Goal: Transaction & Acquisition: Purchase product/service

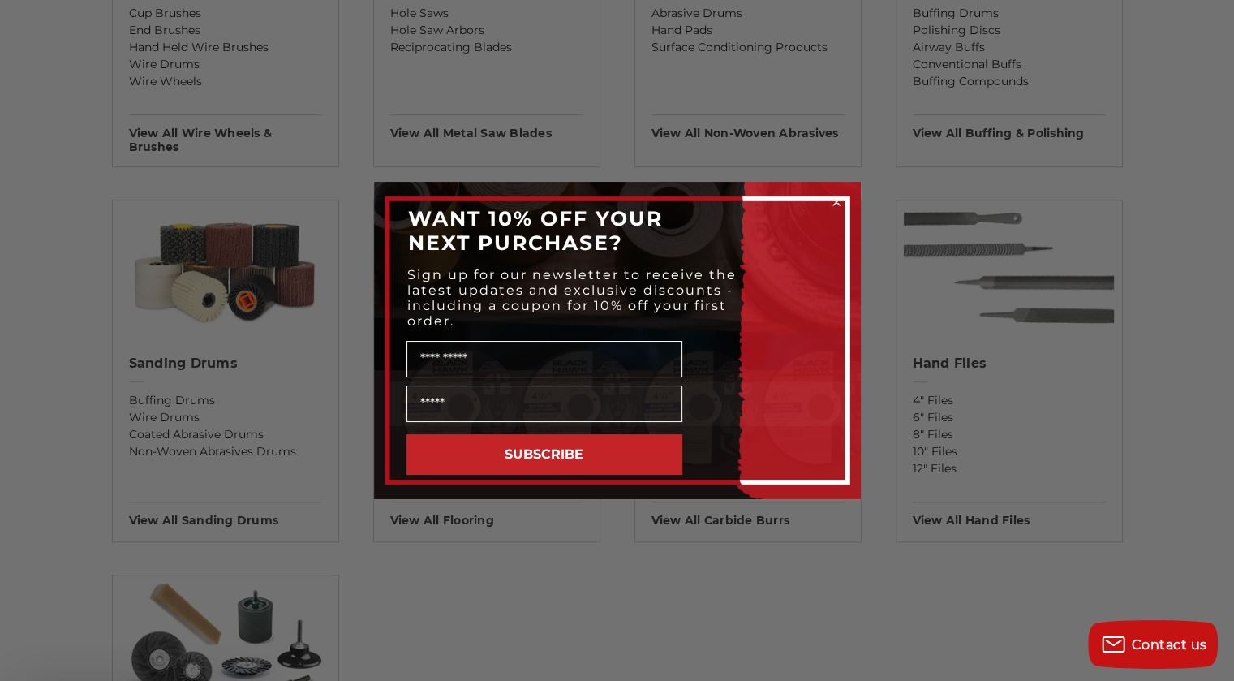
scroll to position [1225, 0]
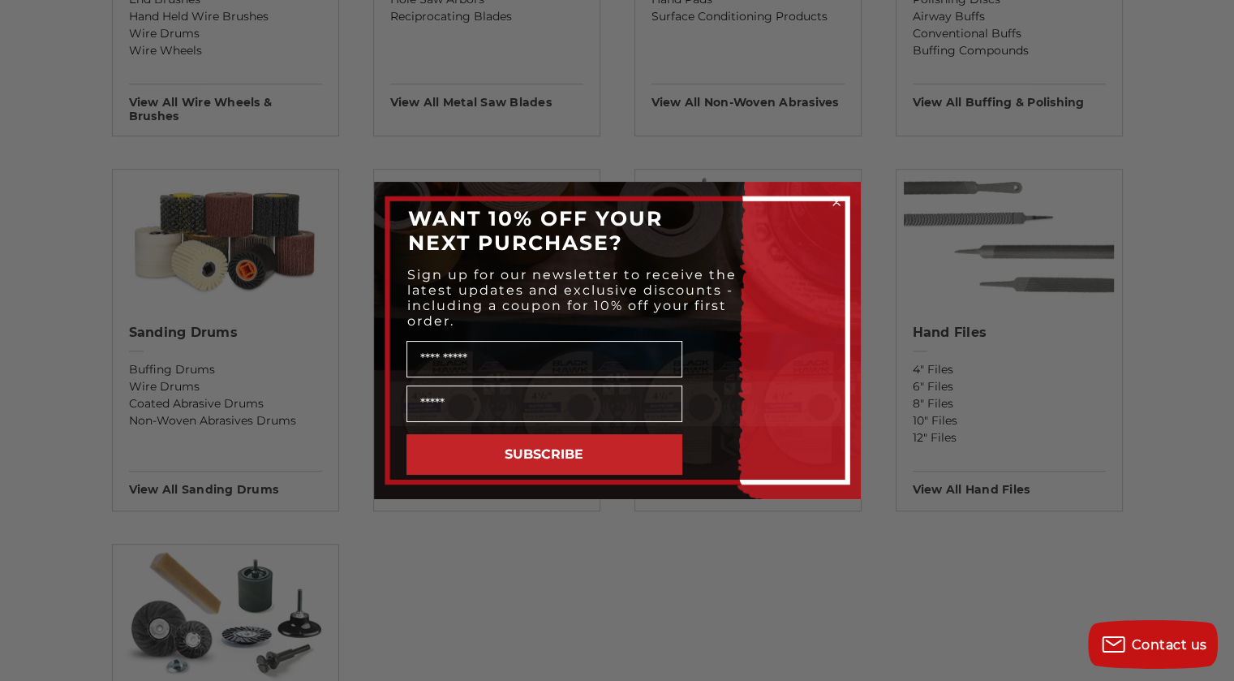
click at [47, 372] on div "Close dialog WANT 10% OFF YOUR NEXT PURCHASE? Sign up for our newsletter to rec…" at bounding box center [617, 340] width 1234 height 681
click at [829, 200] on circle "Close dialog" at bounding box center [836, 202] width 15 height 15
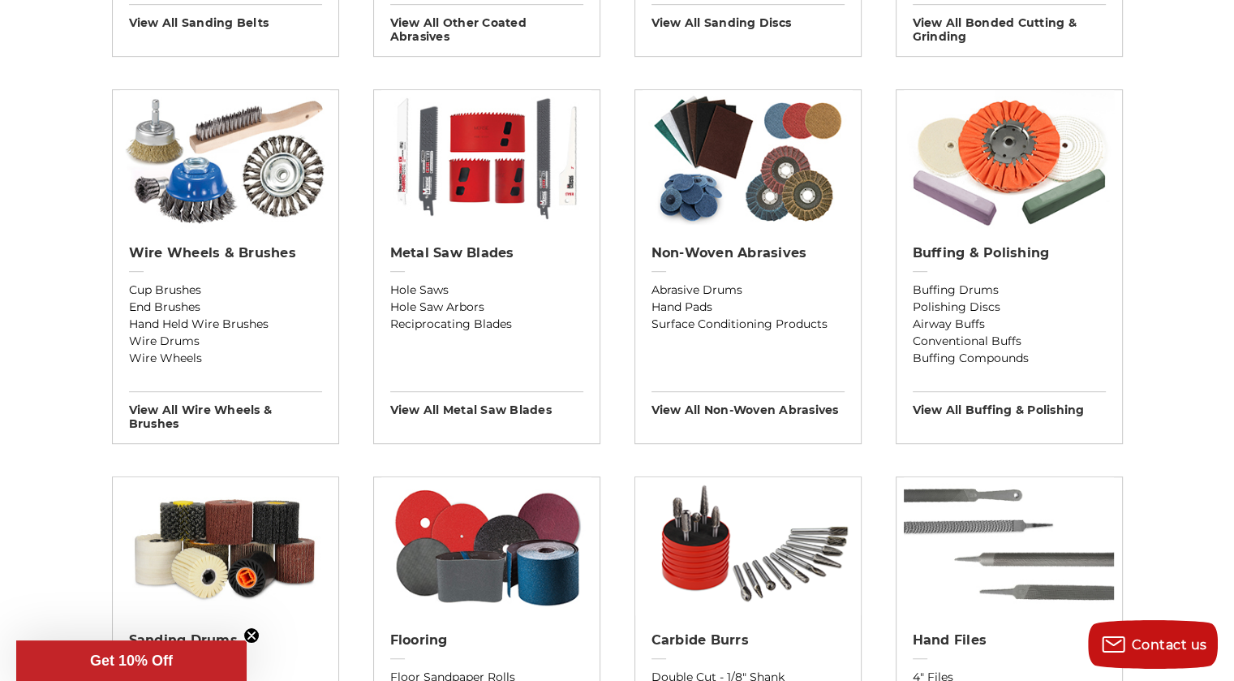
scroll to position [915, 0]
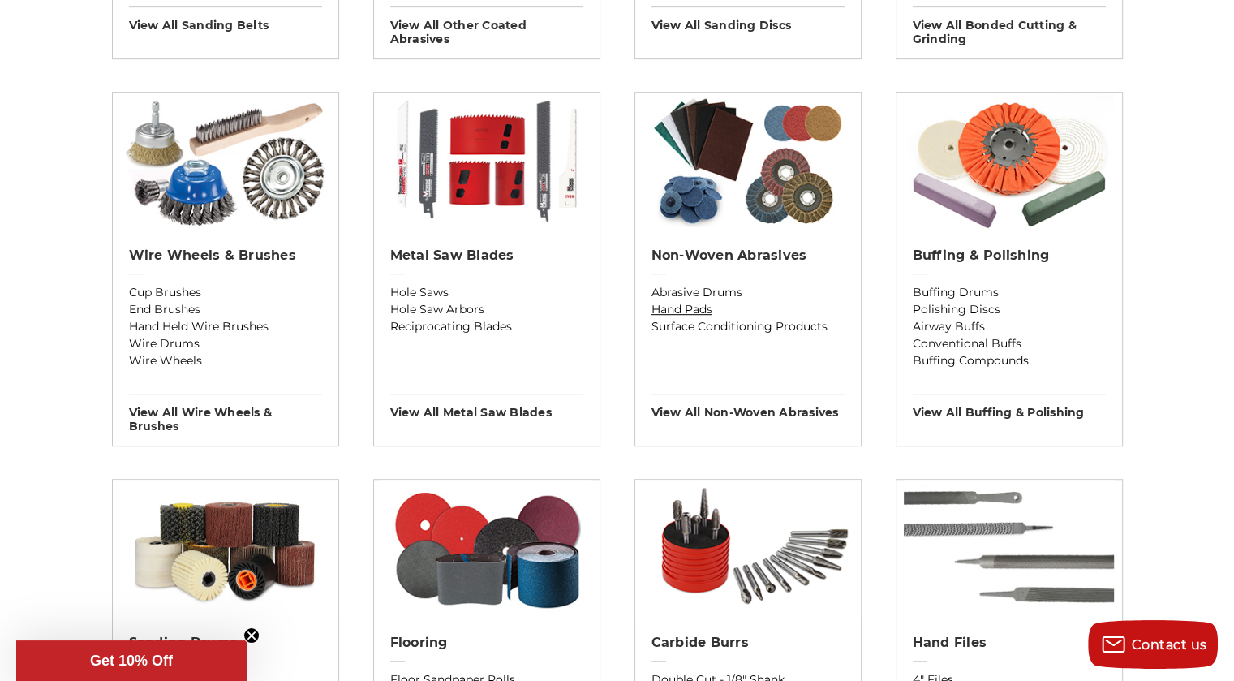
click at [700, 304] on link "Hand Pads" at bounding box center [748, 309] width 193 height 17
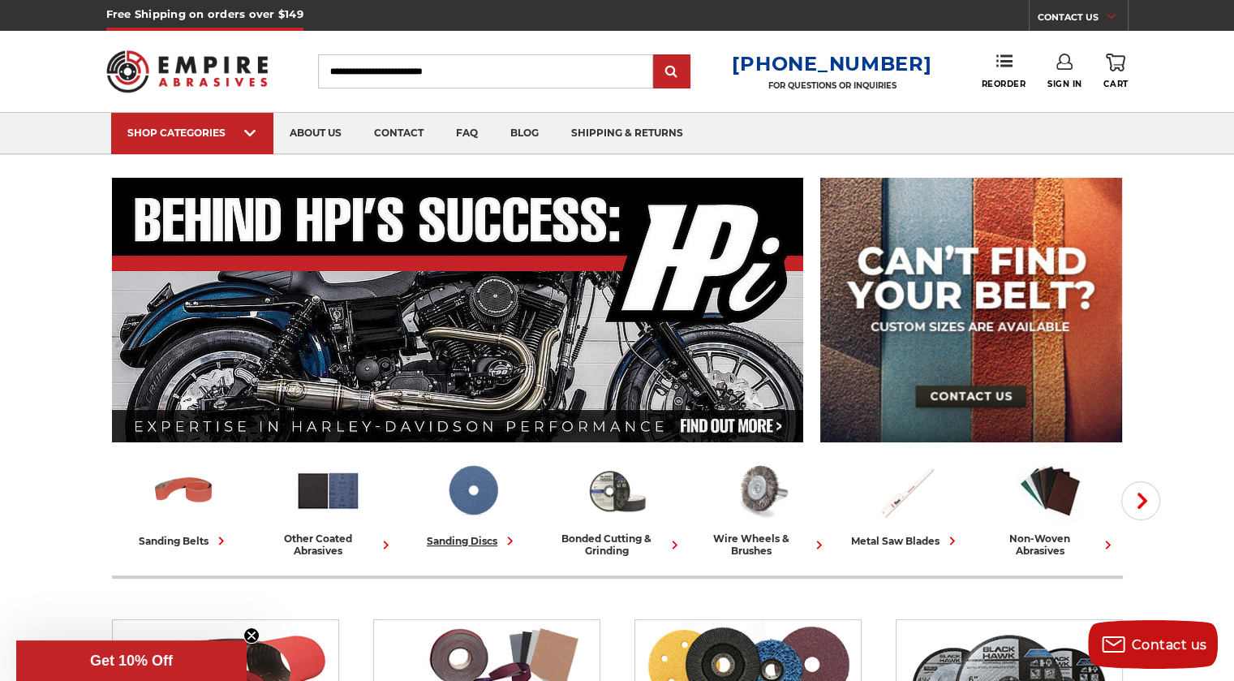
click at [449, 497] on img at bounding box center [472, 490] width 67 height 67
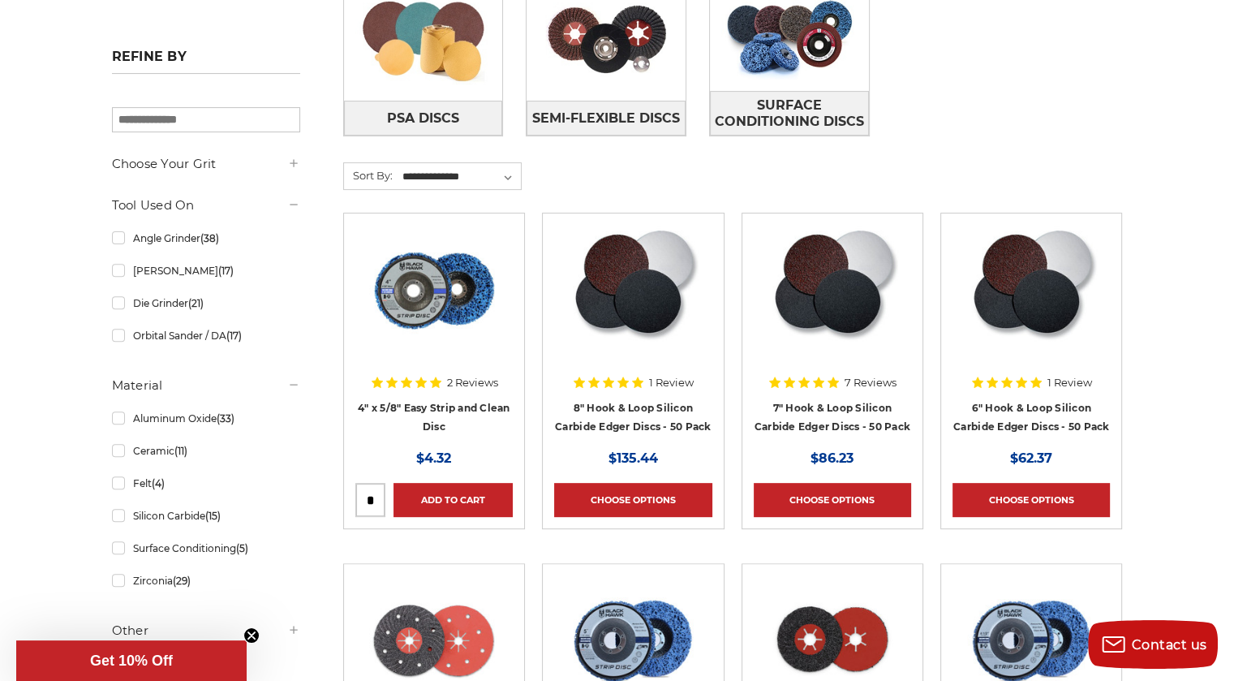
scroll to position [510, 0]
